Goal: Task Accomplishment & Management: Complete application form

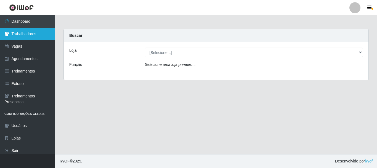
click at [23, 32] on link "Trabalhadores" at bounding box center [27, 34] width 55 height 12
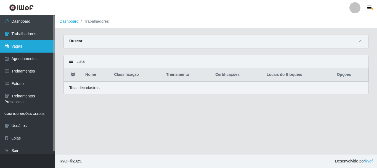
click at [25, 44] on link "Vagas" at bounding box center [27, 46] width 55 height 12
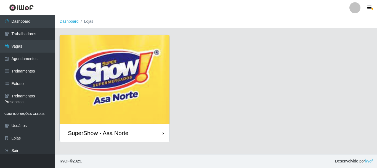
click at [109, 84] on img at bounding box center [115, 79] width 110 height 89
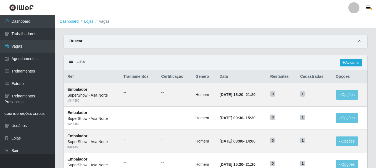
click at [359, 43] on icon at bounding box center [359, 41] width 4 height 4
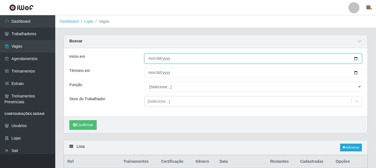
click at [355, 59] on input "Início em" at bounding box center [252, 59] width 217 height 10
type input "[DATE]"
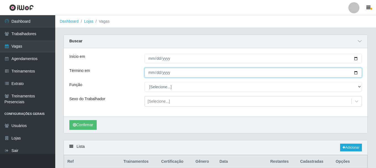
click at [357, 72] on input "Término em" at bounding box center [252, 73] width 217 height 10
type input "[DATE]"
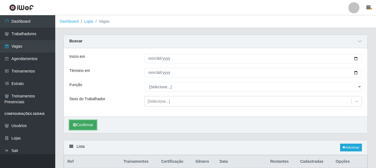
click at [77, 126] on button "Confirmar" at bounding box center [82, 125] width 27 height 10
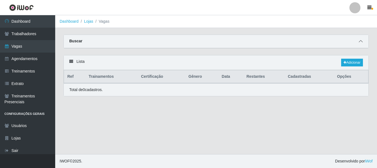
click at [359, 41] on icon at bounding box center [361, 41] width 4 height 4
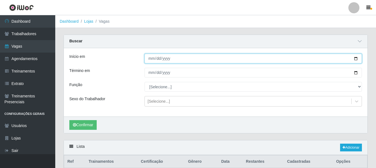
click at [357, 58] on input "[DATE]" at bounding box center [252, 59] width 217 height 10
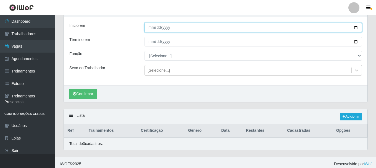
scroll to position [34, 0]
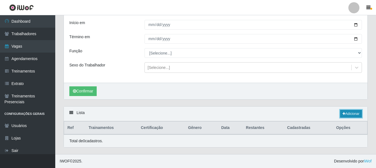
click at [353, 114] on link "Adicionar" at bounding box center [351, 114] width 22 height 8
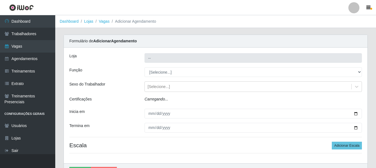
type input "SuperShow - Asa Norte"
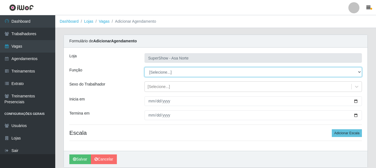
click at [173, 71] on select "[Selecione...] ASG ASG + ASG ++ Auxiliar de Depósito Auxiliar de Depósito + Aux…" at bounding box center [252, 72] width 217 height 10
select select "1"
click at [144, 67] on select "[Selecione...] ASG ASG + ASG ++ Auxiliar de Depósito Auxiliar de Depósito + Aux…" at bounding box center [252, 72] width 217 height 10
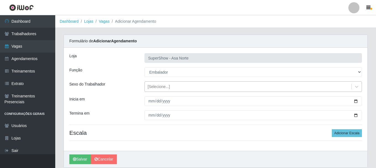
click at [160, 85] on div "[Selecione...]" at bounding box center [158, 87] width 22 height 6
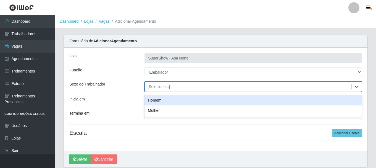
click at [160, 100] on div "Homem" at bounding box center [252, 100] width 217 height 10
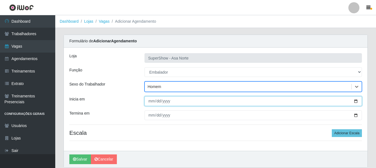
click at [149, 101] on input "Inicia em" at bounding box center [252, 101] width 217 height 10
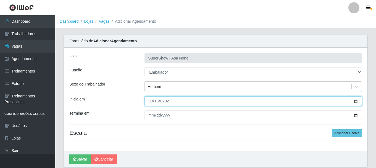
type input "[DATE]"
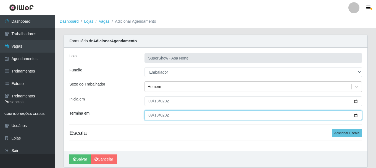
type input "[DATE]"
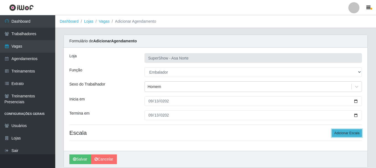
click at [349, 133] on button "Adicionar Escala" at bounding box center [346, 133] width 30 height 8
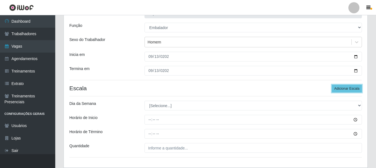
scroll to position [55, 0]
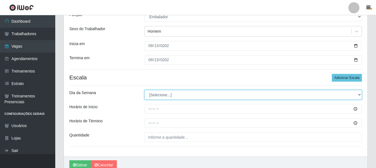
click at [184, 94] on select "[Selecione...] Segunda Terça Quarta Quinta Sexta Sábado Domingo" at bounding box center [252, 95] width 217 height 10
select select "6"
click at [144, 90] on select "[Selecione...] Segunda Terça Quarta Quinta Sexta Sábado Domingo" at bounding box center [252, 95] width 217 height 10
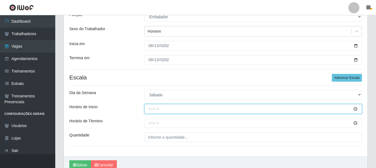
click at [152, 107] on input "Horário de Inicio" at bounding box center [252, 109] width 217 height 10
type input "08:00"
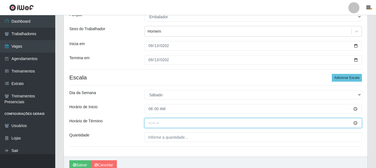
type input "14:00"
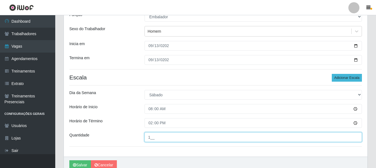
type input "1__"
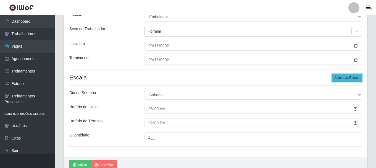
click at [346, 77] on button "Adicionar Escala" at bounding box center [346, 78] width 30 height 8
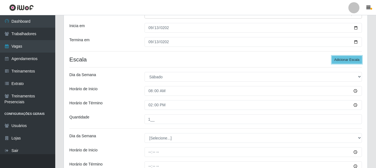
scroll to position [83, 0]
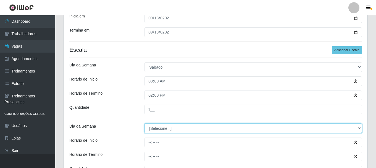
click at [263, 129] on select "[Selecione...] Segunda Terça Quarta Quinta Sexta Sábado Domingo" at bounding box center [252, 128] width 217 height 10
select select "6"
click at [144, 123] on select "[Selecione...] Segunda Terça Quarta Quinta Sexta Sábado Domingo" at bounding box center [252, 128] width 217 height 10
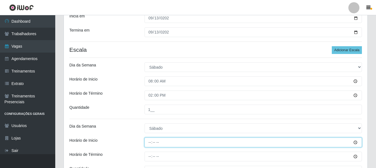
click at [150, 142] on input "Horário de Inicio" at bounding box center [252, 142] width 217 height 10
type input "09:00"
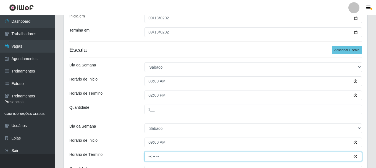
type input "15:00"
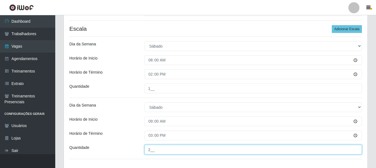
scroll to position [90, 0]
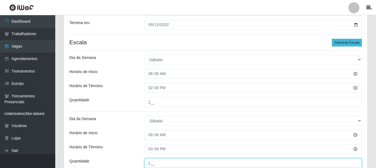
type input "2__"
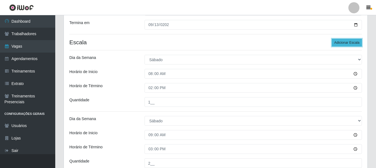
click at [343, 41] on button "Adicionar Escala" at bounding box center [346, 43] width 30 height 8
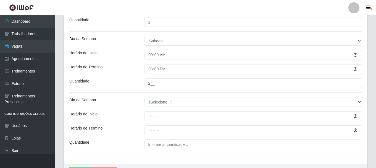
scroll to position [173, 0]
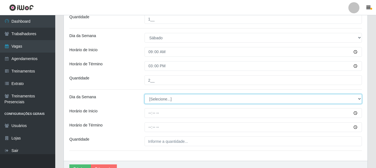
click at [158, 99] on select "[Selecione...] Segunda Terça Quarta Quinta Sexta Sábado Domingo" at bounding box center [252, 99] width 217 height 10
select select "6"
click at [144, 94] on select "[Selecione...] Segunda Terça Quarta Quinta Sexta Sábado Domingo" at bounding box center [252, 99] width 217 height 10
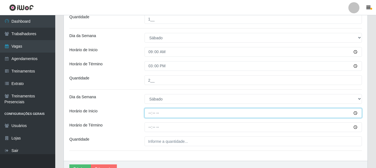
click at [150, 111] on input "Horário de Inicio" at bounding box center [252, 113] width 217 height 10
type input "15:00"
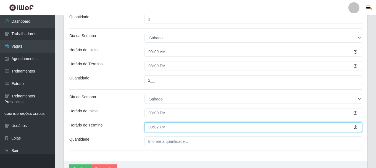
type input "21:20"
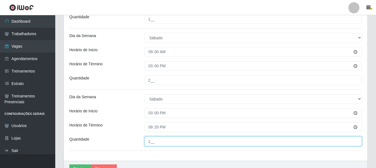
type input "1__"
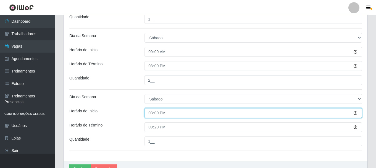
click at [158, 114] on input "15:00" at bounding box center [252, 113] width 217 height 10
click at [157, 113] on input "15:00" at bounding box center [252, 113] width 217 height 10
type input "15:20"
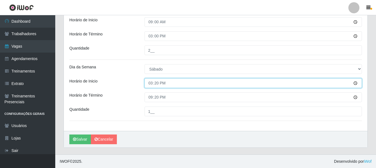
scroll to position [203, 0]
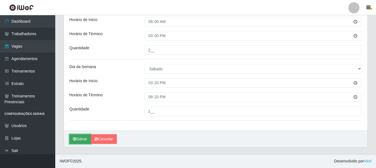
click at [79, 138] on button "Salvar" at bounding box center [80, 139] width 22 height 10
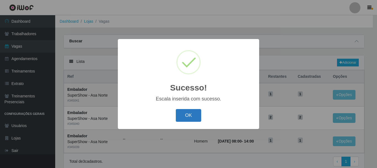
click at [188, 114] on button "OK" at bounding box center [189, 115] width 26 height 13
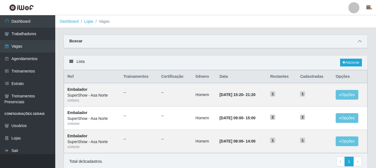
click at [358, 42] on icon at bounding box center [359, 41] width 4 height 4
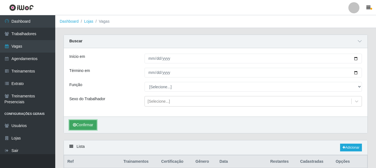
click at [87, 126] on button "Confirmar" at bounding box center [82, 125] width 27 height 10
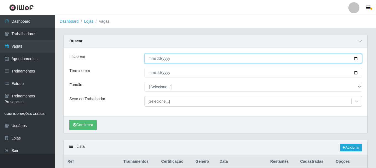
click at [356, 58] on input "[DATE]" at bounding box center [252, 59] width 217 height 10
type input "[DATE]"
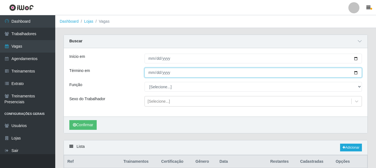
click at [357, 73] on input "[DATE]" at bounding box center [252, 73] width 217 height 10
type input "[DATE]"
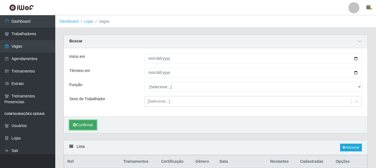
click at [84, 124] on button "Confirmar" at bounding box center [82, 125] width 27 height 10
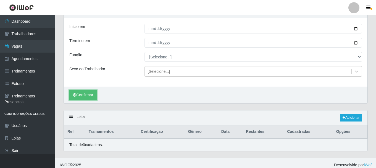
scroll to position [34, 0]
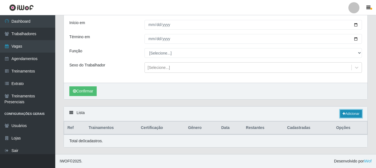
click at [342, 112] on icon at bounding box center [343, 113] width 3 height 3
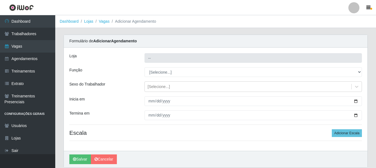
type input "SuperShow - Asa Norte"
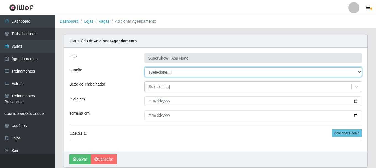
click at [163, 75] on select "[Selecione...] ASG ASG + ASG ++ Auxiliar de Depósito Auxiliar de Depósito + Aux…" at bounding box center [252, 72] width 217 height 10
click at [144, 67] on select "[Selecione...] ASG ASG + ASG ++ Auxiliar de Depósito Auxiliar de Depósito + Aux…" at bounding box center [252, 72] width 217 height 10
click at [171, 71] on select "[Selecione...] ASG ASG + ASG ++ Auxiliar de Depósito Auxiliar de Depósito + Aux…" at bounding box center [252, 72] width 217 height 10
select select "1"
click at [144, 67] on select "[Selecione...] ASG ASG + ASG ++ Auxiliar de Depósito Auxiliar de Depósito + Aux…" at bounding box center [252, 72] width 217 height 10
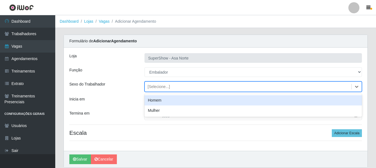
click at [164, 85] on div "[Selecione...]" at bounding box center [158, 87] width 22 height 6
click at [158, 99] on div "Homem" at bounding box center [252, 100] width 217 height 10
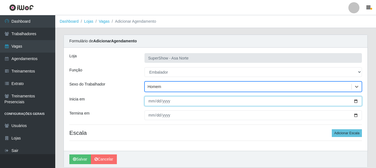
click at [151, 102] on input "Inicia em" at bounding box center [252, 101] width 217 height 10
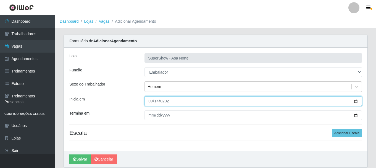
type input "[DATE]"
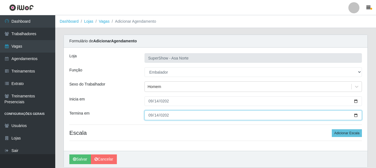
type input "[DATE]"
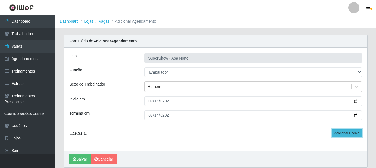
click at [342, 132] on button "Adicionar Escala" at bounding box center [346, 133] width 30 height 8
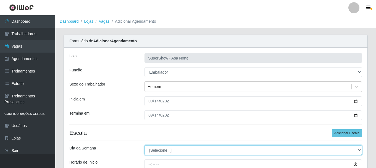
click at [179, 147] on select "[Selecione...] Segunda Terça Quarta Quinta Sexta Sábado Domingo" at bounding box center [252, 150] width 217 height 10
select select "0"
click at [144, 145] on select "[Selecione...] Segunda Terça Quarta Quinta Sexta Sábado Domingo" at bounding box center [252, 150] width 217 height 10
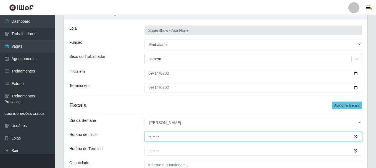
click at [149, 136] on input "Horário de Inicio" at bounding box center [252, 136] width 217 height 10
type input "06:30"
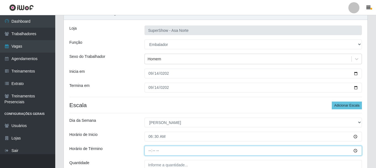
type input "12:00"
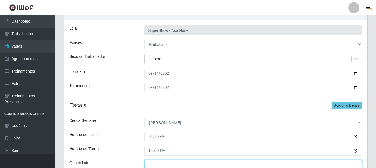
scroll to position [29, 0]
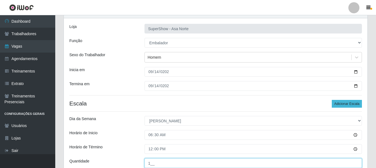
type input "1__"
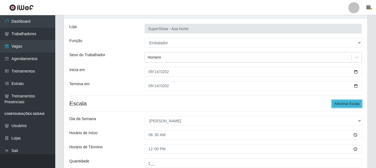
click at [340, 103] on button "Adicionar Escala" at bounding box center [346, 104] width 30 height 8
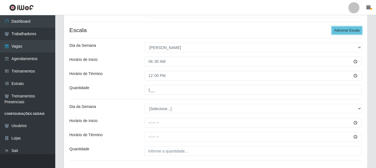
scroll to position [112, 0]
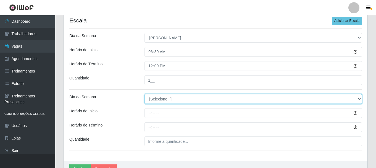
click at [180, 100] on select "[Selecione...] Segunda Terça Quarta Quinta Sexta Sábado Domingo" at bounding box center [252, 99] width 217 height 10
select select "0"
click at [144, 94] on select "[Selecione...] Segunda Terça Quarta Quinta Sexta Sábado Domingo" at bounding box center [252, 99] width 217 height 10
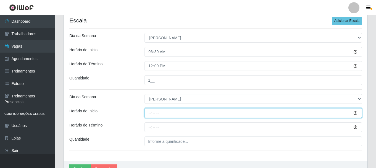
click at [150, 114] on input "Horário de Inicio" at bounding box center [252, 113] width 217 height 10
type input "09:00"
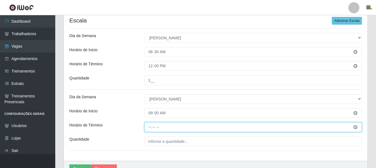
type input "15:00"
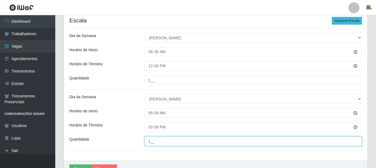
type input "1__"
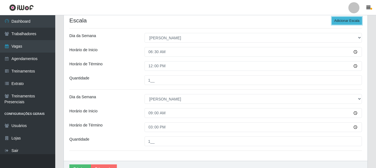
click at [348, 24] on button "Adicionar Escala" at bounding box center [346, 21] width 30 height 8
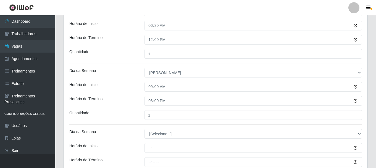
scroll to position [140, 0]
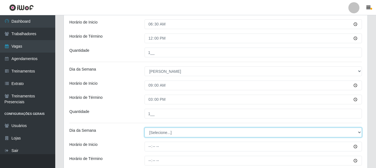
click at [175, 132] on select "[Selecione...] Segunda Terça Quarta Quinta Sexta Sábado Domingo" at bounding box center [252, 132] width 217 height 10
select select "0"
click at [144, 127] on select "[Selecione...] Segunda Terça Quarta Quinta Sexta Sábado Domingo" at bounding box center [252, 132] width 217 height 10
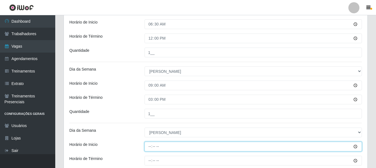
click at [149, 145] on input "Horário de Inicio" at bounding box center [252, 146] width 217 height 10
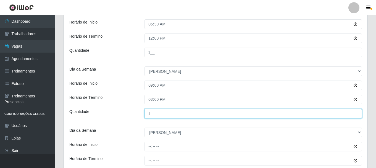
click at [150, 113] on input "1__" at bounding box center [252, 113] width 217 height 10
type input "2__"
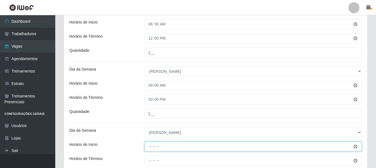
click at [150, 147] on input "Horário de Inicio" at bounding box center [252, 146] width 217 height 10
click at [151, 148] on input "15:00" at bounding box center [252, 146] width 217 height 10
type input "13:20"
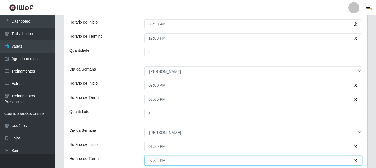
type input "19:20"
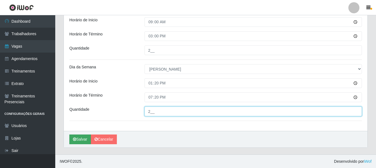
scroll to position [203, 0]
type input "2__"
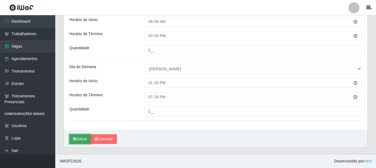
click at [80, 138] on button "Salvar" at bounding box center [80, 139] width 22 height 10
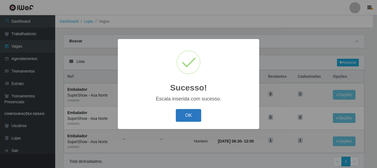
click at [182, 115] on button "OK" at bounding box center [189, 115] width 26 height 13
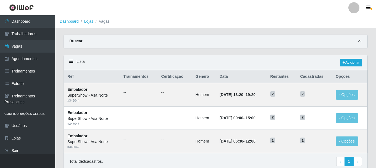
click at [361, 43] on icon at bounding box center [359, 41] width 4 height 4
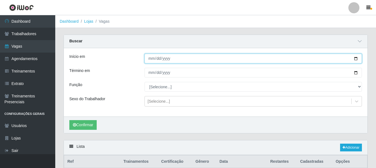
click at [356, 59] on input "[DATE]" at bounding box center [252, 59] width 217 height 10
type input "[DATE]"
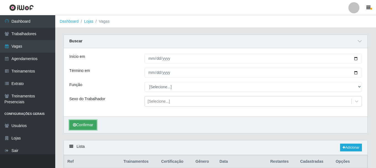
click at [84, 124] on button "Confirmar" at bounding box center [82, 125] width 27 height 10
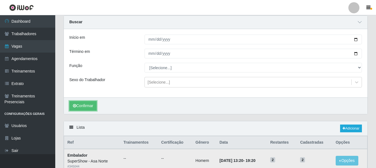
scroll to position [83, 0]
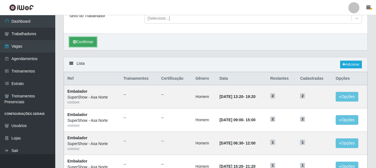
click at [86, 44] on button "Confirmar" at bounding box center [82, 42] width 27 height 10
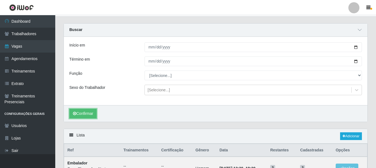
scroll to position [0, 0]
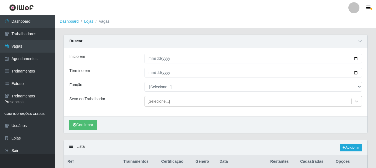
click at [81, 119] on div "Confirmar" at bounding box center [215, 124] width 303 height 17
click at [88, 124] on button "Confirmar" at bounding box center [82, 125] width 27 height 10
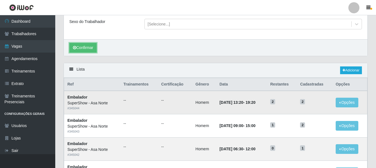
scroll to position [39, 0]
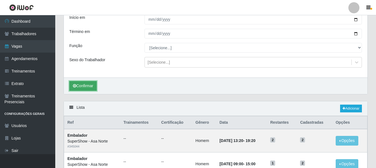
click at [90, 83] on button "Confirmar" at bounding box center [82, 86] width 27 height 10
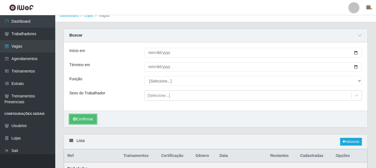
scroll to position [0, 0]
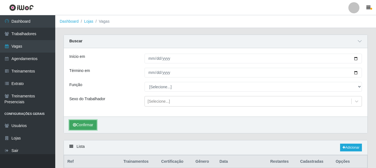
click at [87, 125] on button "Confirmar" at bounding box center [82, 125] width 27 height 10
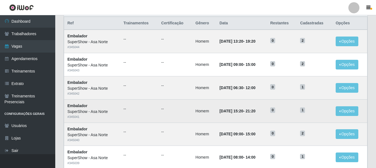
scroll to position [177, 0]
